Goal: Information Seeking & Learning: Find specific fact

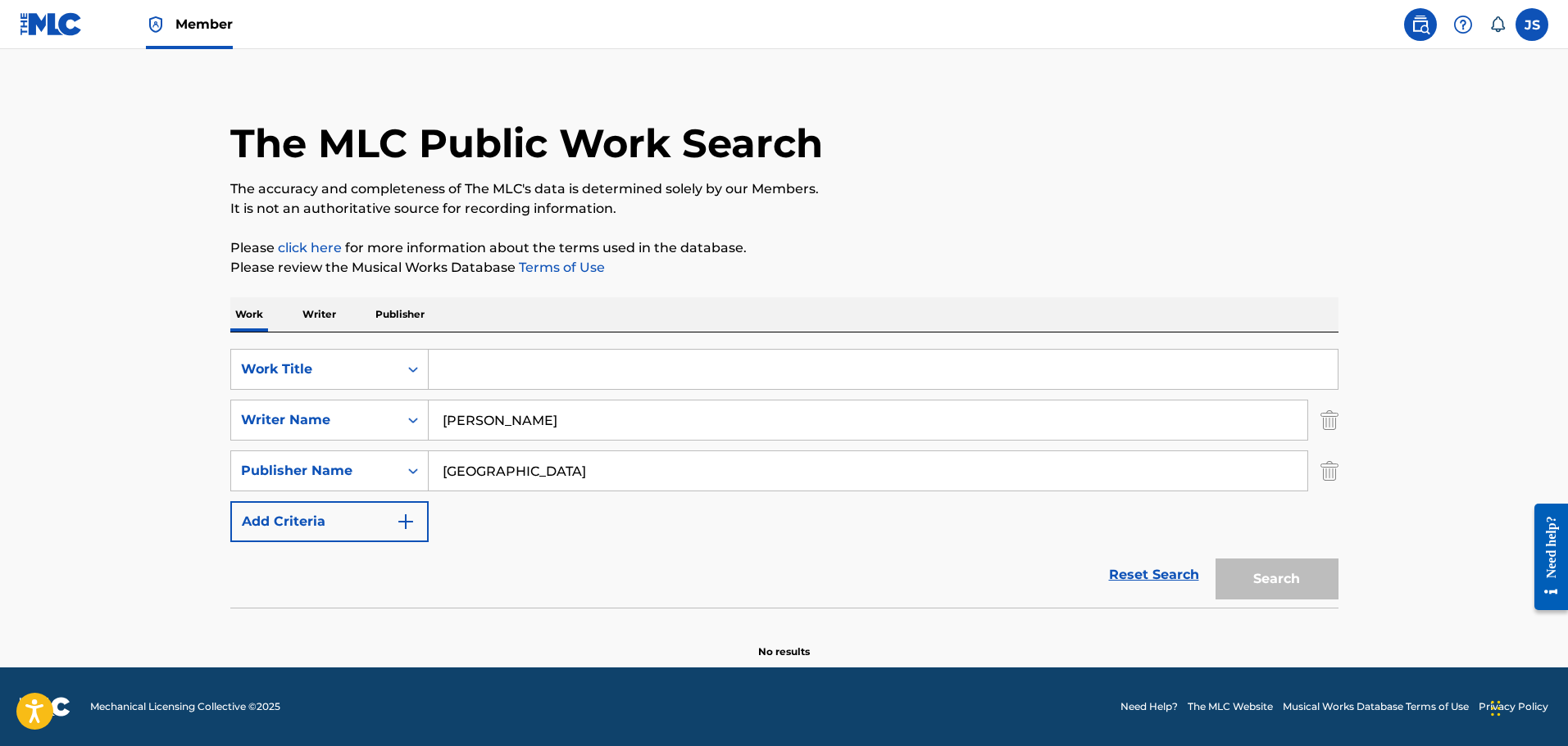
click at [1323, 576] on div "Search" at bounding box center [1273, 575] width 131 height 65
click at [1017, 353] on input "Search Form" at bounding box center [883, 369] width 909 height 39
type input "A"
click at [1342, 589] on div "The MLC Public Work Search The accuracy and completeness of The MLC's data is d…" at bounding box center [784, 367] width 1147 height 585
click at [1319, 595] on button "Search" at bounding box center [1276, 579] width 123 height 41
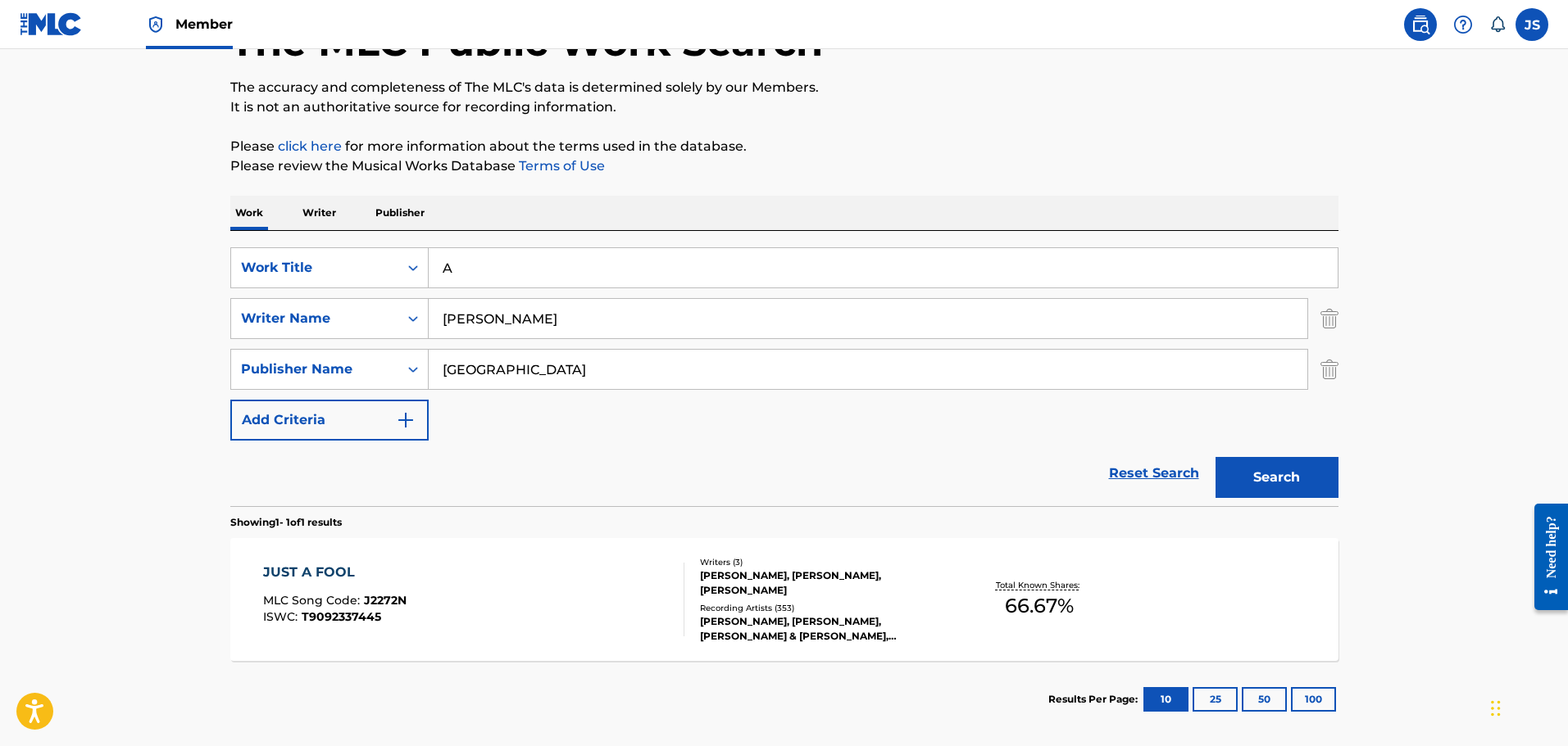
scroll to position [196, 0]
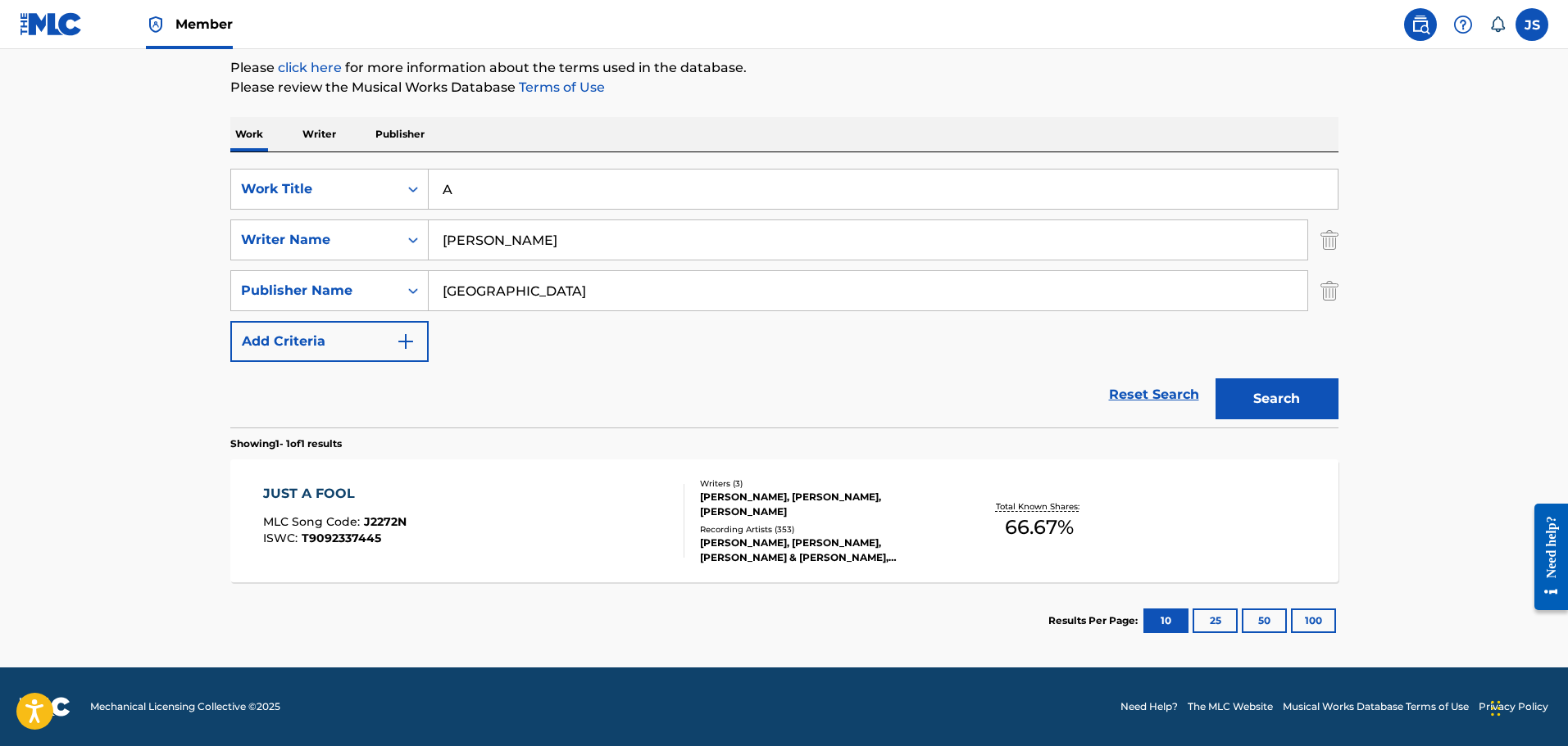
click at [510, 496] on div "JUST A FOOL MLC Song Code : J2272N ISWC : T9092337445" at bounding box center [473, 521] width 421 height 74
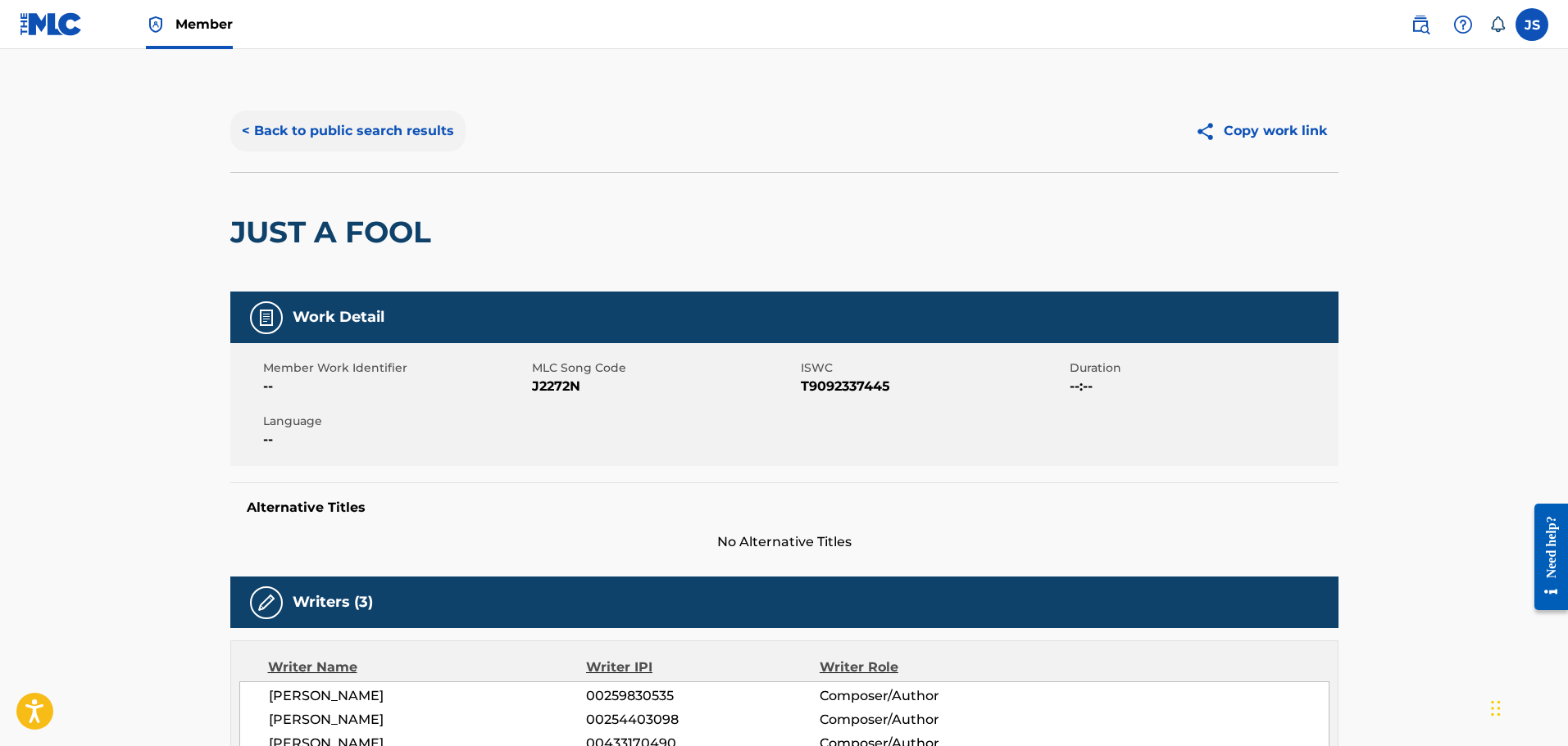
click at [372, 125] on button "< Back to public search results" at bounding box center [348, 131] width 235 height 41
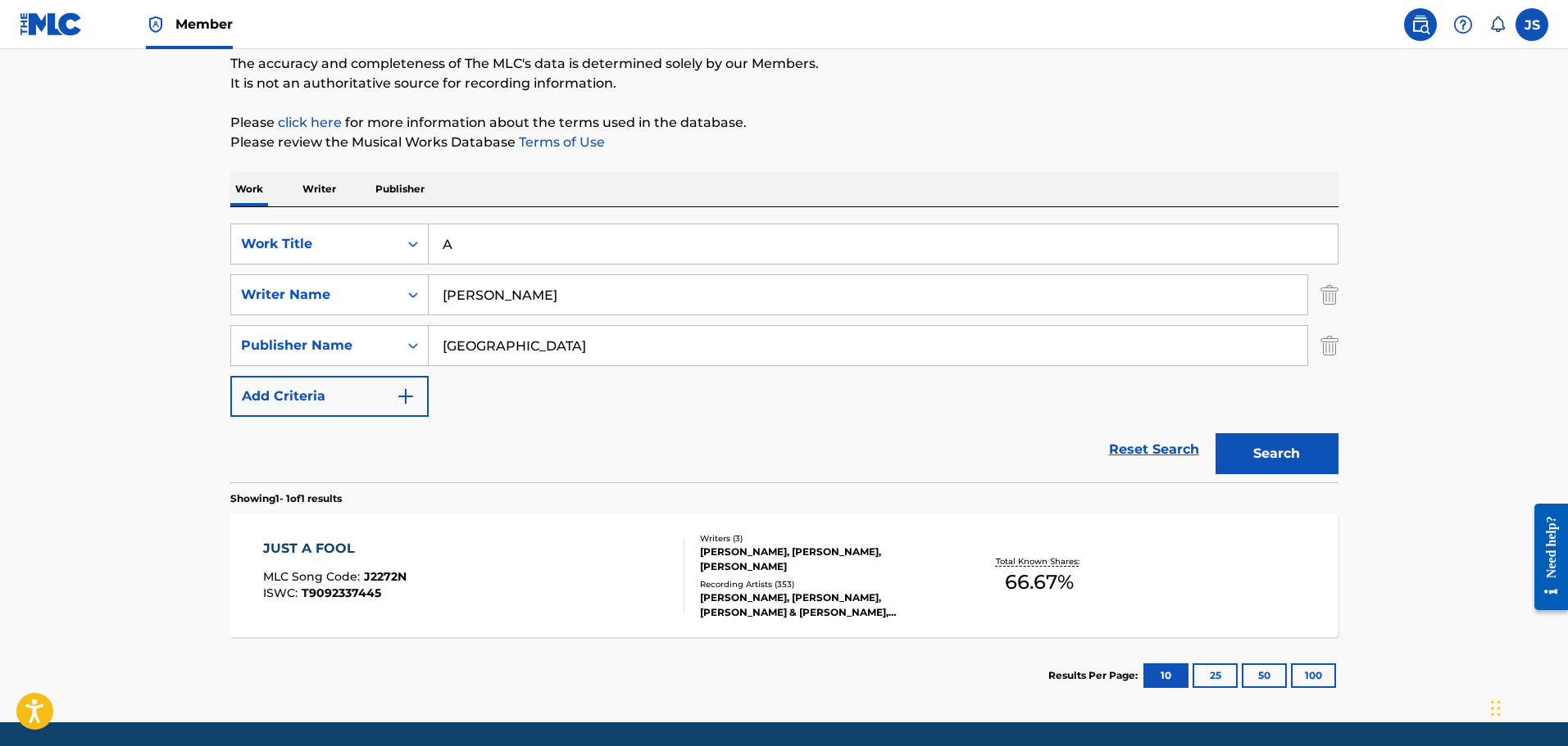
scroll to position [196, 0]
